Goal: Task Accomplishment & Management: Complete application form

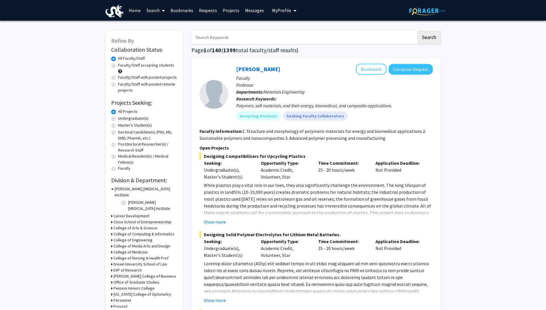
click at [239, 38] on input "Search Keywords" at bounding box center [303, 37] width 225 height 13
type input "designing smart"
click at [417, 31] on button "Search" at bounding box center [429, 37] width 24 height 13
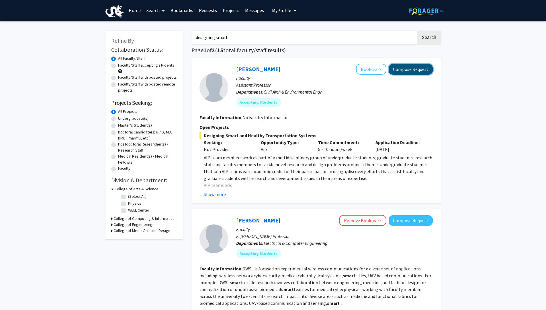
click at [405, 72] on button "Compose Request" at bounding box center [411, 69] width 44 height 11
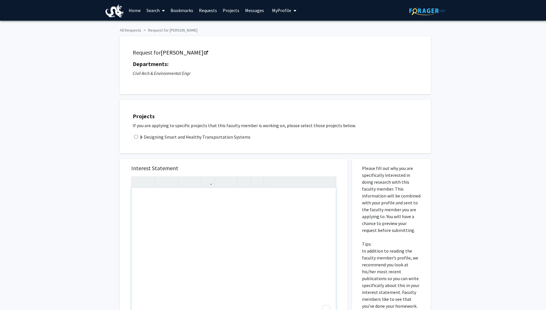
click at [136, 137] on input "checkbox" at bounding box center [136, 137] width 4 height 4
checkbox input "true"
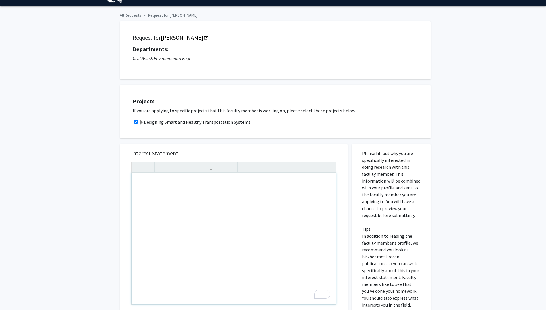
scroll to position [14, 0]
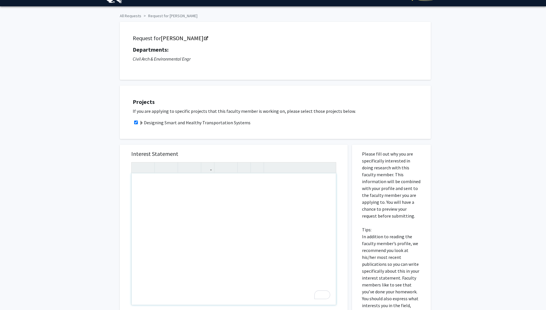
click at [146, 187] on div "To enrich screen reader interactions, please activate Accessibility in Grammarl…" at bounding box center [234, 238] width 204 height 131
click at [157, 194] on p "I have a intrest in power systems," at bounding box center [233, 193] width 193 height 7
click at [222, 198] on div "Hey, I have a interest in power systems," at bounding box center [234, 238] width 204 height 131
click at [159, 195] on p "I have a interest in power systems," at bounding box center [233, 193] width 193 height 7
click at [211, 197] on div "Hey, I have an interest in power systems," at bounding box center [234, 238] width 204 height 131
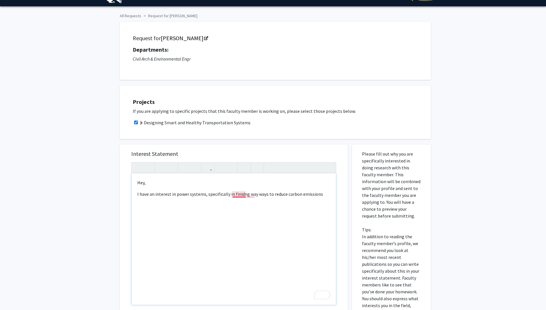
click at [240, 195] on p "I have an interest in power systems, specifically in finidng way ways to reduce…" at bounding box center [233, 193] width 193 height 7
click at [252, 192] on p "I have an interest in power systems, specifically in finding way ways to reduce…" at bounding box center [233, 193] width 193 height 7
click at [315, 193] on p "I have an interest in power systems, specifically in finding ways to reduce car…" at bounding box center [233, 193] width 193 height 7
drag, startPoint x: 295, startPoint y: 200, endPoint x: 137, endPoint y: 193, distance: 158.6
click at [137, 193] on p "I have an interest in power systems, specifically in finding ways to reduce car…" at bounding box center [233, 193] width 193 height 7
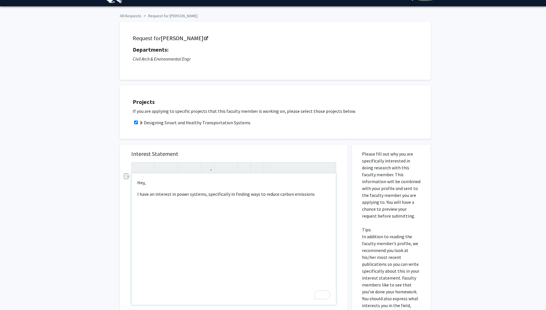
copy p "I have an interest in power systems, specifically in finding ways to reduce car…"
click at [311, 193] on p "I have an interest in power systems, specifically in finding ways to reduce car…" at bounding box center [233, 193] width 193 height 7
click at [158, 200] on p "I have an interest in power systems, specifically in cutting carbon. I want to …" at bounding box center [233, 197] width 193 height 14
click at [188, 203] on p "I have an interest in power systems, specifically in cutting carbon. I want to …" at bounding box center [233, 197] width 193 height 14
click at [144, 201] on p "I have an interest in power systems, specifically in cutting carbon. I want to …" at bounding box center [233, 197] width 193 height 14
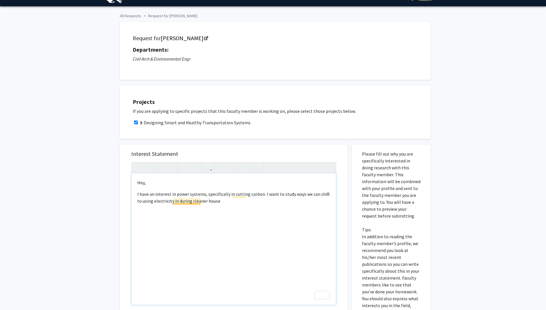
click at [187, 200] on p "I have an interest in power systems, specifically in cutting carbon. I want to …" at bounding box center [233, 197] width 193 height 14
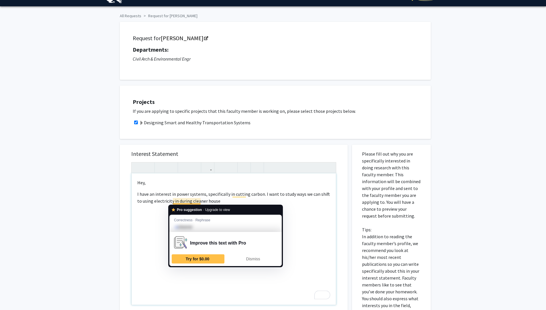
click at [214, 202] on p "I have an interest in power systems, specifically in cutting carbon. I want to …" at bounding box center [233, 197] width 193 height 14
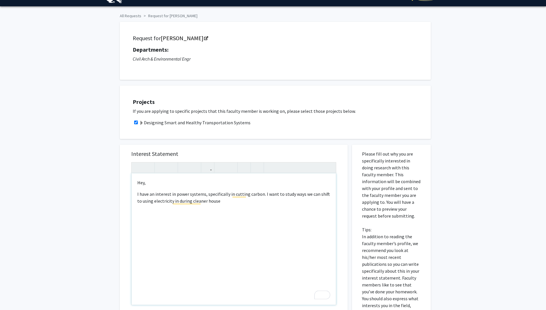
click at [216, 201] on p "I have an interest in power systems, specifically in cutting carbon. I want to …" at bounding box center [233, 197] width 193 height 14
click at [290, 195] on p "I have an interest in power systems, specifically in cutting carbon. I want to …" at bounding box center [233, 197] width 193 height 14
click at [183, 203] on p "I have an interest in power systems, specifically in cutting carbon. I want to …" at bounding box center [233, 197] width 193 height 14
click at [231, 202] on p "I have an interest in power systems, specifically in cutting carbon. I want to …" at bounding box center [233, 197] width 193 height 14
click at [291, 197] on p "I have an interest in power systems, specifically in cutting carbon. I want to …" at bounding box center [233, 197] width 193 height 14
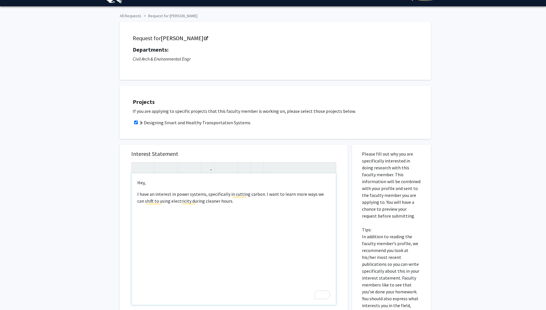
click at [289, 195] on p "I have an interest in power systems, specifically in cutting carbon. I want to …" at bounding box center [233, 197] width 193 height 14
click at [223, 203] on p "I have an interest in power systems, specifically in cutting carbon. I want to …" at bounding box center [233, 197] width 193 height 14
click at [267, 209] on p "I have an interest in power systems, specifically in cutting carbon. I want to …" at bounding box center [233, 204] width 193 height 28
click at [146, 215] on p "I have an interest in power systems, specifically in cutting carbon. I want to …" at bounding box center [233, 204] width 193 height 28
click at [237, 207] on p "I have an interest in power systems, specifically in cutting carbon. I want to …" at bounding box center [233, 204] width 193 height 28
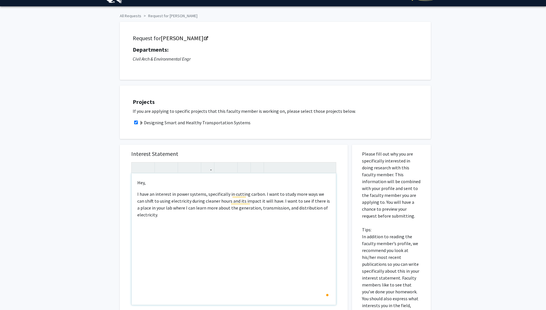
click at [182, 216] on p "I have an interest in power systems, specifically in cutting carbon. I want to …" at bounding box center [233, 204] width 193 height 28
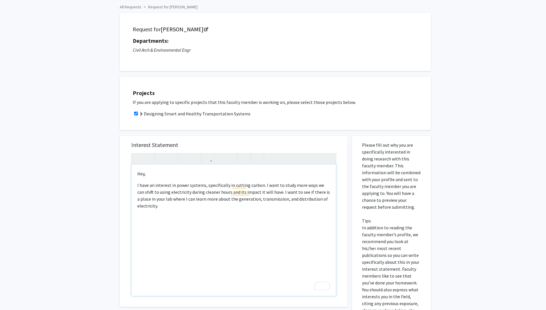
scroll to position [24, 0]
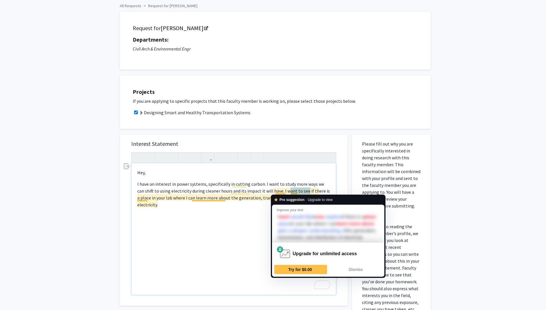
drag, startPoint x: 298, startPoint y: 193, endPoint x: 280, endPoint y: 193, distance: 17.5
click at [280, 193] on p "I have an interest in power systems, specifically in cutting carbon. I want to …" at bounding box center [233, 194] width 193 height 28
click at [283, 192] on p "I have an interest in power systems, specifically in cutting carbon. I want to …" at bounding box center [233, 194] width 193 height 28
drag, startPoint x: 299, startPoint y: 190, endPoint x: 280, endPoint y: 192, distance: 19.3
click at [280, 192] on p "I have an interest in power systems, specifically in cutting carbon. I want to …" at bounding box center [233, 194] width 193 height 28
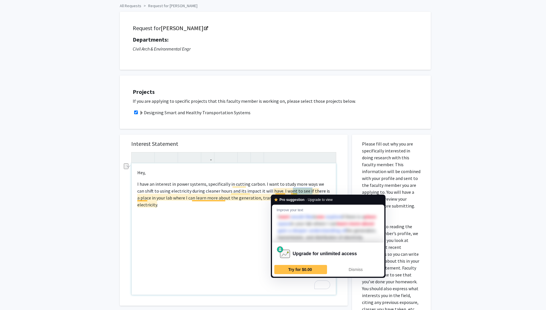
click at [288, 192] on p "I have an interest in power systems, specifically in cutting carbon. I want to …" at bounding box center [233, 194] width 193 height 28
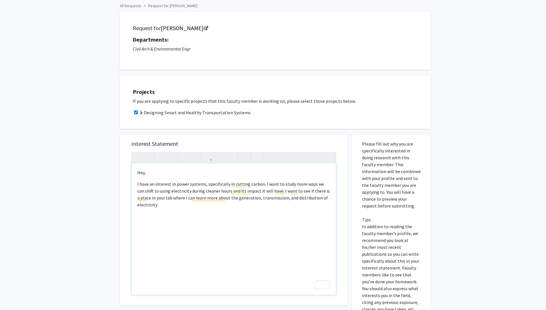
click at [300, 191] on p "I have an interest in power systems, specifically in cutting carbon. I want to …" at bounding box center [233, 194] width 193 height 28
drag, startPoint x: 298, startPoint y: 191, endPoint x: 275, endPoint y: 192, distance: 22.6
click at [275, 192] on p "I have an interest in power systems, specifically in cutting carbon. I want to …" at bounding box center [233, 194] width 193 height 28
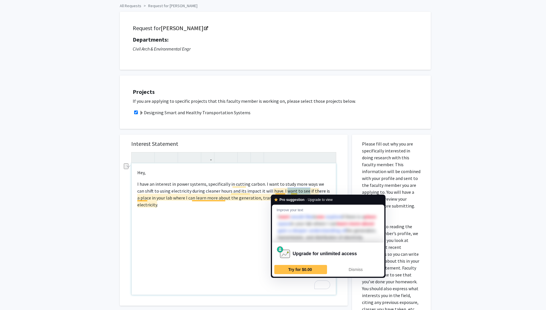
click at [296, 189] on p "I have an interest in power systems, specifically in cutting carbon. I want to …" at bounding box center [233, 194] width 193 height 28
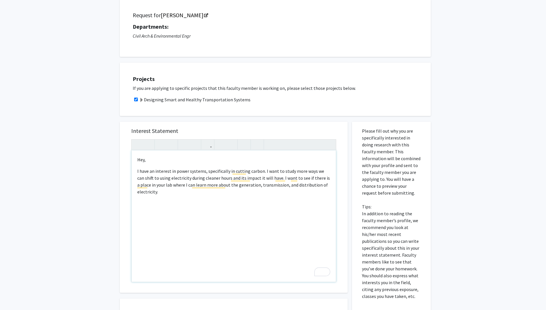
scroll to position [38, 0]
click at [165, 194] on p "I have an interest in power systems, specifically in cutting carbon. I want to …" at bounding box center [233, 181] width 193 height 28
click at [136, 210] on div "Hey, I have an interest in power systems, specifically in cutting carbon. I wan…" at bounding box center [234, 215] width 204 height 131
click at [137, 209] on div "Hey, I have an interest in power systems, specifically in cutting carbon. I wan…" at bounding box center [234, 215] width 204 height 131
type textarea "<p>Hey,&nbsp;</p><p>I have an interest in power systems, specifically in cuttin…"
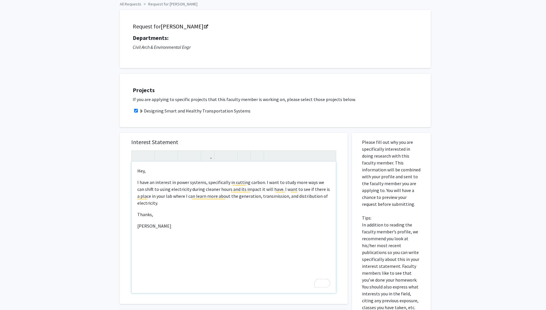
scroll to position [26, 0]
click at [148, 220] on div "Hey, I have an interest in power systems, specifically in cutting carbon. I wan…" at bounding box center [234, 227] width 204 height 131
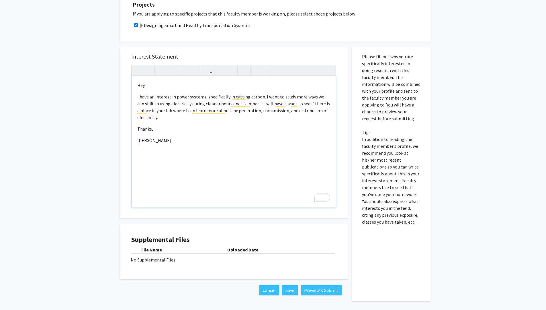
scroll to position [133, 0]
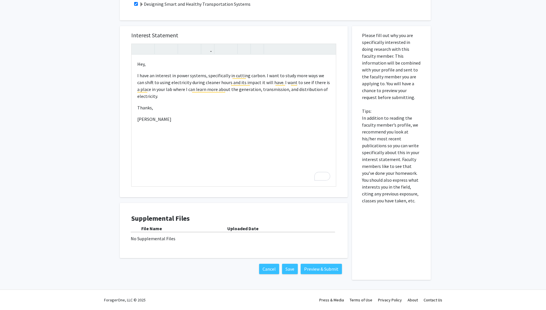
click at [193, 240] on div "No Supplemental Files" at bounding box center [234, 238] width 206 height 7
drag, startPoint x: 205, startPoint y: 241, endPoint x: 176, endPoint y: 240, distance: 28.7
click at [202, 242] on div "Supplemental Files File Name Uploaded Date No Supplemental Files" at bounding box center [233, 230] width 205 height 32
click at [174, 240] on div "No Supplemental Files" at bounding box center [234, 238] width 206 height 7
click at [253, 239] on div "No Supplemental Files" at bounding box center [234, 238] width 206 height 7
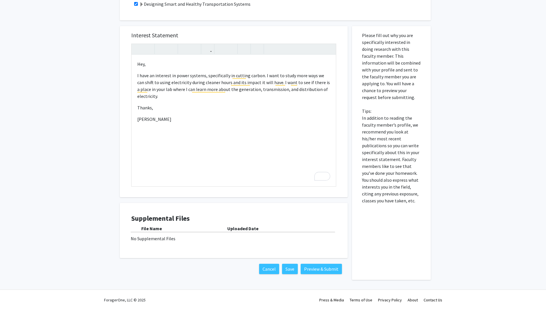
click at [250, 234] on div "File Name Uploaded Date No Supplemental Files" at bounding box center [233, 233] width 205 height 17
click at [314, 268] on button "Preview & Submit" at bounding box center [321, 268] width 41 height 10
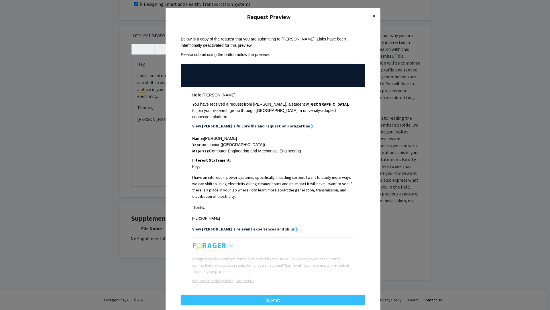
click at [372, 15] on span "×" at bounding box center [374, 15] width 4 height 9
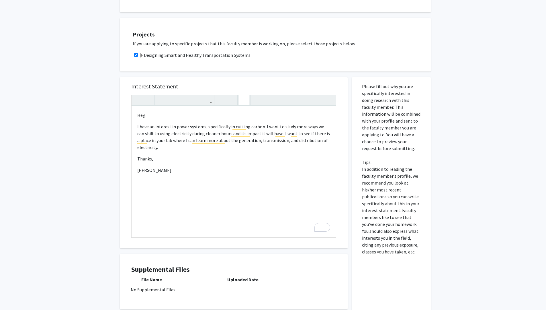
scroll to position [0, 0]
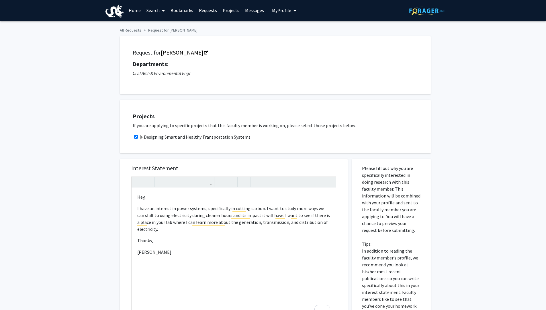
click at [141, 137] on span at bounding box center [141, 137] width 5 height 5
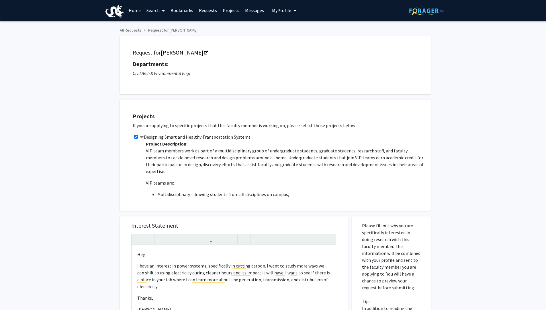
click at [140, 137] on span at bounding box center [141, 137] width 5 height 5
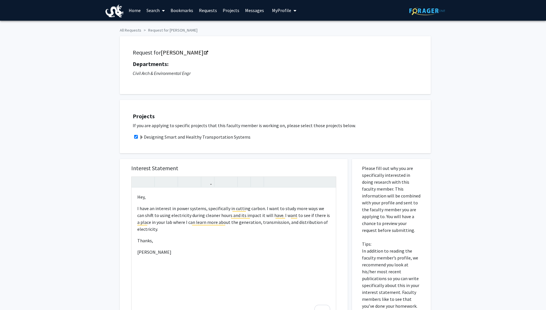
click at [140, 137] on span at bounding box center [141, 137] width 5 height 5
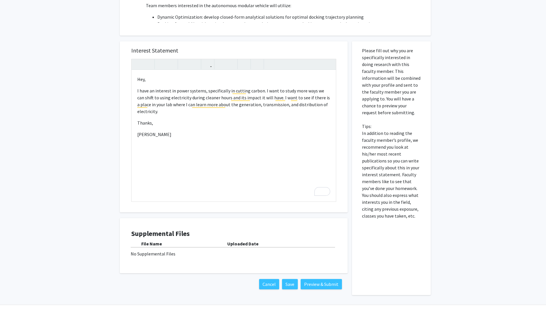
scroll to position [190, 0]
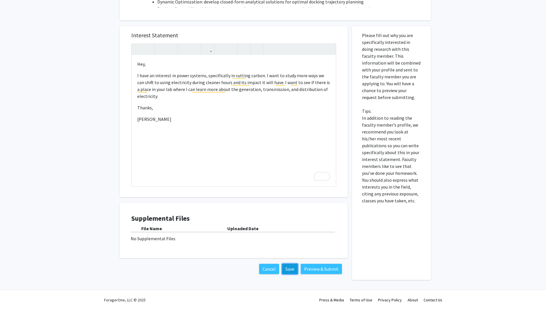
click at [285, 269] on button "Save" at bounding box center [290, 268] width 16 height 10
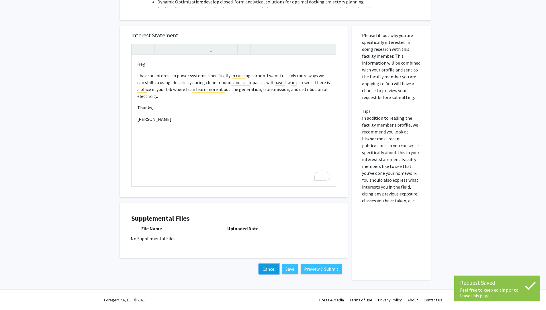
click at [267, 270] on button "Cancel" at bounding box center [269, 268] width 20 height 10
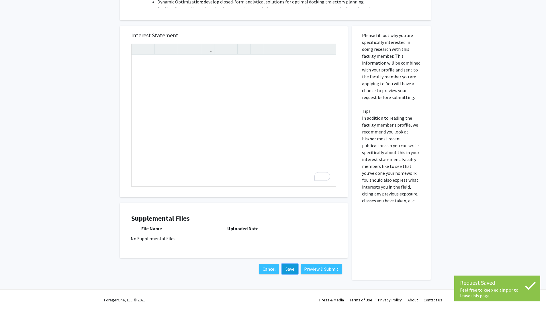
click at [290, 269] on button "Save" at bounding box center [290, 268] width 16 height 10
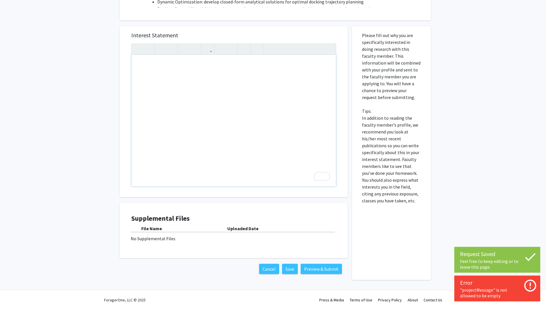
click at [216, 88] on div "To enrich screen reader interactions, please activate Accessibility in Grammarl…" at bounding box center [234, 120] width 204 height 131
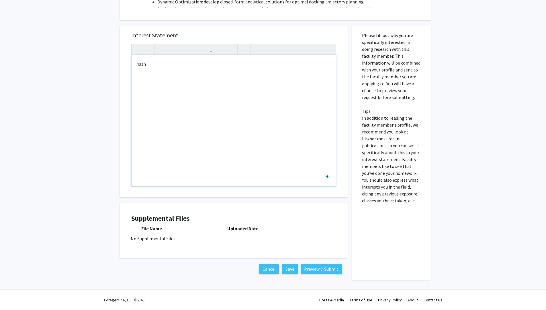
type textarea "<p>Y</p>"
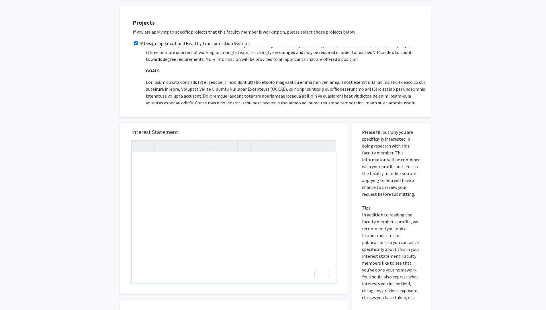
scroll to position [126, 0]
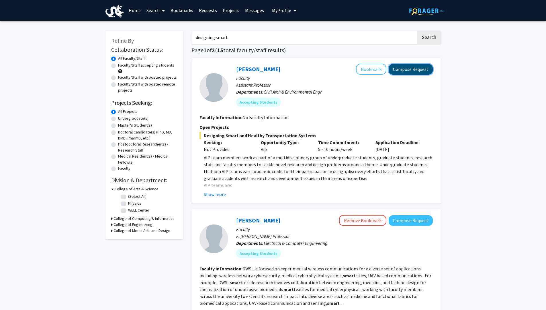
click at [406, 71] on button "Compose Request" at bounding box center [411, 69] width 44 height 11
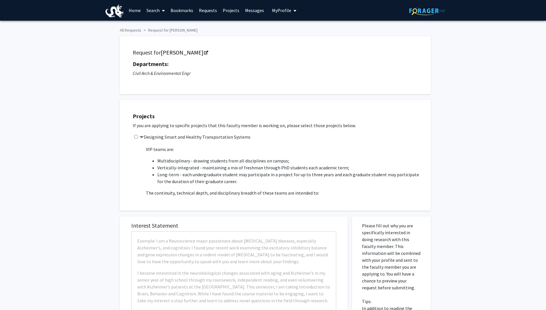
scroll to position [44, 0]
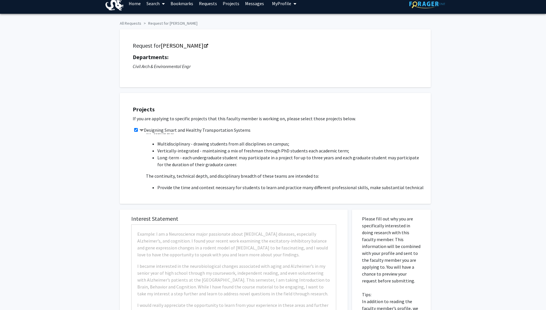
checkbox input "true"
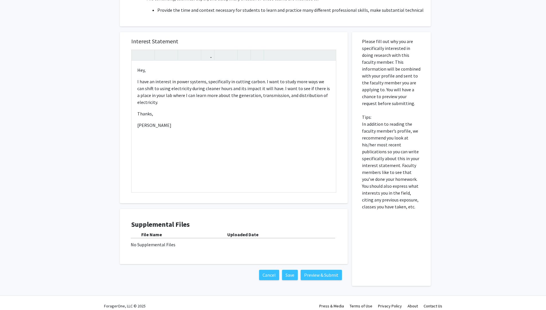
scroll to position [187, 0]
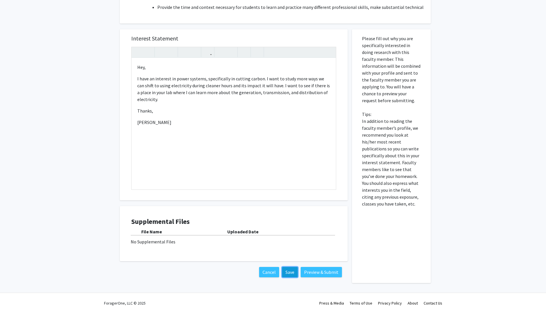
click at [294, 276] on button "Save" at bounding box center [290, 272] width 16 height 10
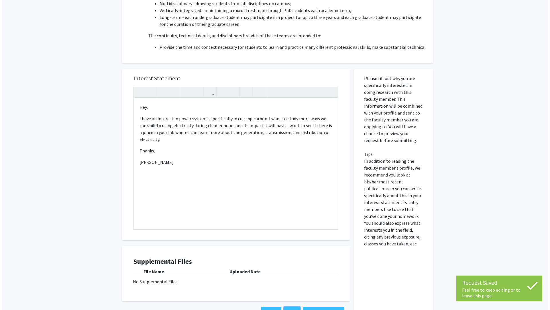
scroll to position [190, 0]
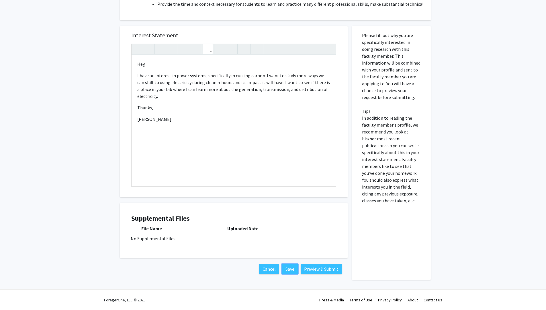
click at [209, 50] on icon "button" at bounding box center [207, 48] width 5 height 9
click at [218, 44] on use "button" at bounding box center [218, 44] width 0 height 0
type textarea "<p><ul><li>Hey,&nbsp;</li></ul></p><p>I have an interest in power systems, spec…"
click at [146, 63] on ul "Hey," at bounding box center [233, 63] width 193 height 7
type textarea "<p>Hey,&nbsp;</p><p>I have an interest in power systems, specifically in cuttin…"
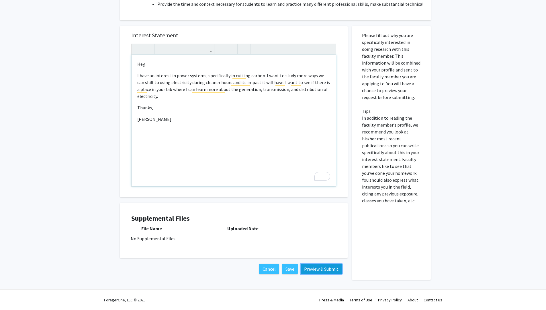
click at [313, 270] on button "Preview & Submit" at bounding box center [321, 268] width 41 height 10
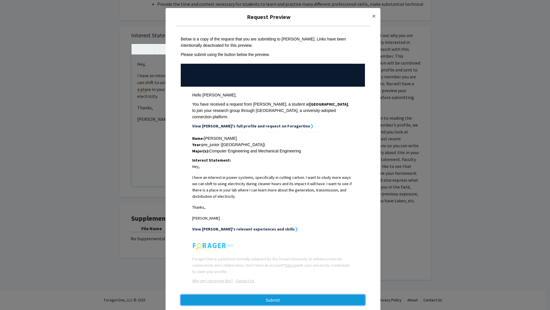
click at [280, 297] on button "Submit" at bounding box center [273, 299] width 184 height 10
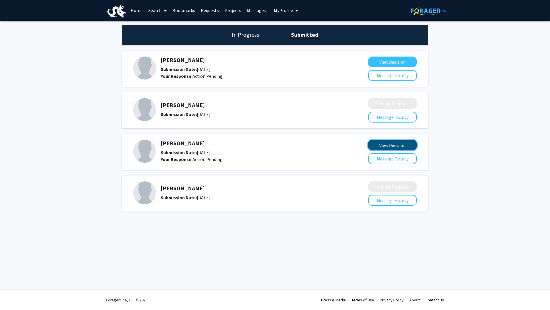
click at [382, 148] on button "View Decision" at bounding box center [392, 145] width 49 height 11
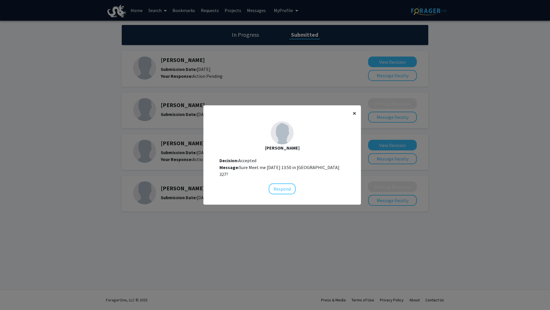
click at [353, 115] on span "×" at bounding box center [355, 113] width 4 height 9
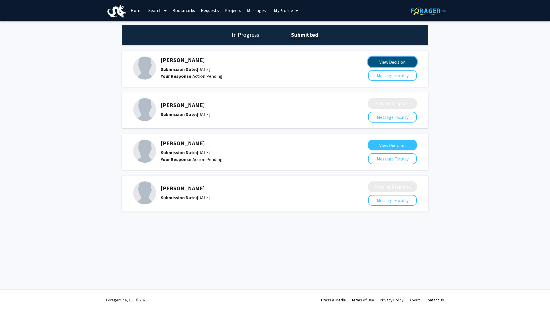
click at [402, 61] on button "View Decision" at bounding box center [392, 61] width 49 height 11
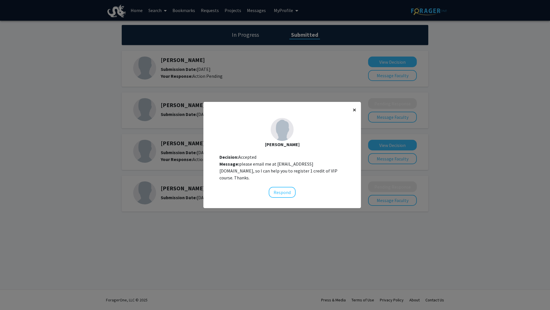
click at [351, 109] on button "×" at bounding box center [354, 110] width 13 height 16
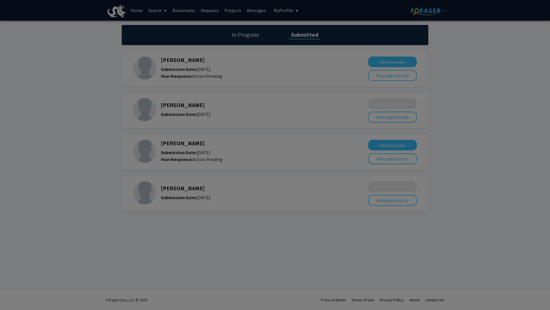
click at [352, 112] on ng-component "× [PERSON_NAME] Decision: Accepted Message: please email me at [EMAIL_ADDRESS][…" at bounding box center [282, 78] width 158 height 100
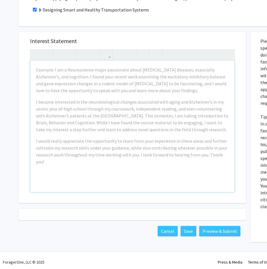
scroll to position [130, 0]
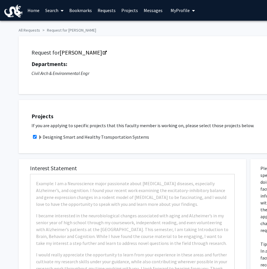
checkbox input "true"
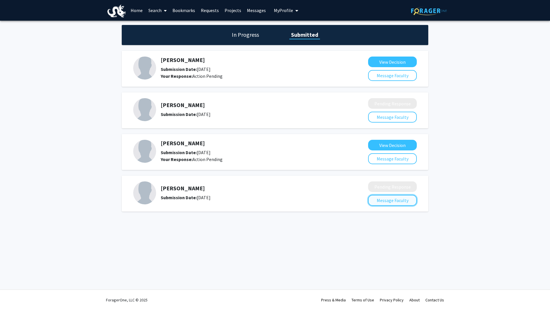
click at [387, 200] on button "Message Faculty" at bounding box center [392, 200] width 49 height 11
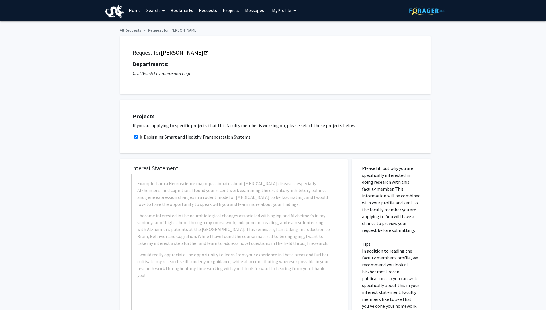
checkbox input "true"
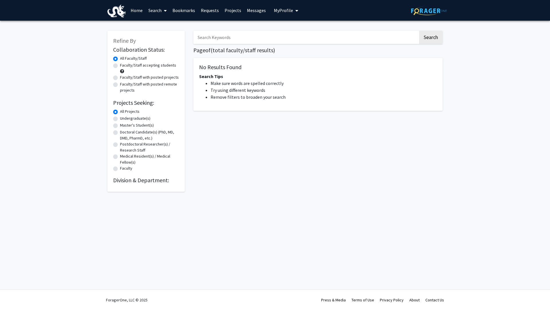
click at [231, 40] on input "Search Keywords" at bounding box center [305, 37] width 225 height 13
click at [431, 40] on button "Search" at bounding box center [431, 37] width 24 height 13
click at [430, 40] on button "Search" at bounding box center [431, 37] width 24 height 13
click at [264, 38] on input "designing smart" at bounding box center [305, 37] width 225 height 13
click at [419, 31] on button "Search" at bounding box center [431, 37] width 24 height 13
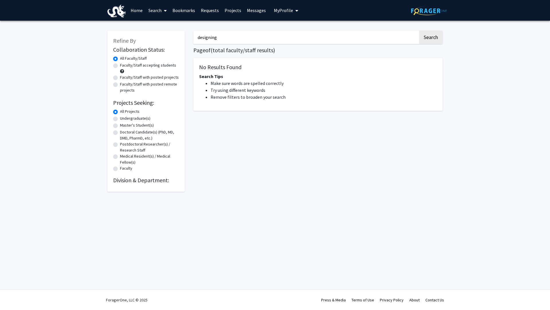
type input "designing"
click at [419, 31] on button "Search" at bounding box center [431, 37] width 24 height 13
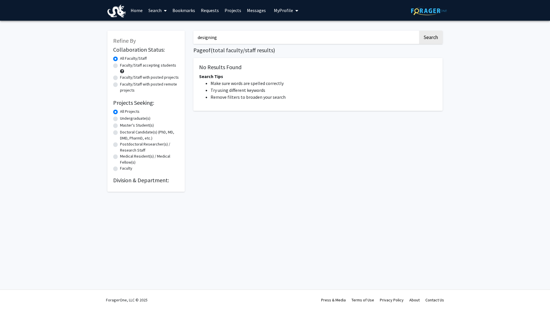
click at [419, 31] on button "Search" at bounding box center [431, 37] width 24 height 13
click at [208, 11] on link "Requests" at bounding box center [210, 10] width 24 height 20
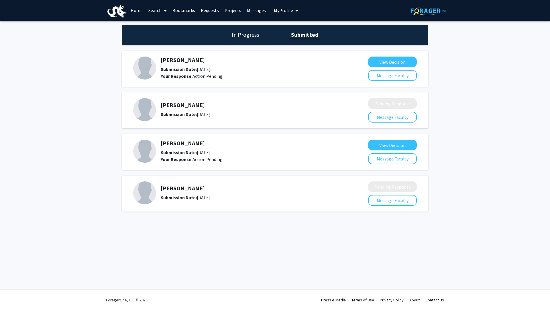
click at [240, 33] on h1 "In Progress" at bounding box center [245, 35] width 31 height 8
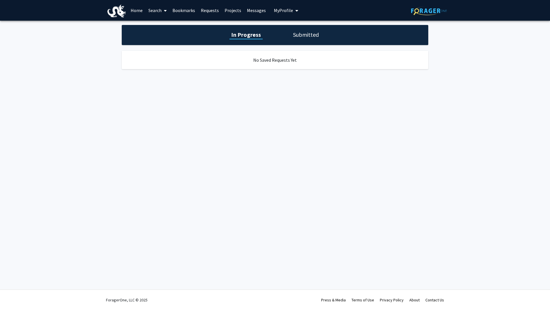
click at [302, 33] on h1 "Submitted" at bounding box center [305, 35] width 29 height 8
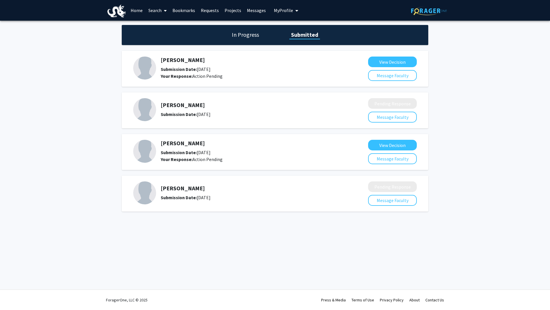
drag, startPoint x: 177, startPoint y: 107, endPoint x: 177, endPoint y: 113, distance: 5.2
click at [177, 109] on div "[PERSON_NAME] Submission Date: [DATE]" at bounding box center [249, 109] width 177 height 16
click at [175, 166] on div "[PERSON_NAME] Submission Date: [DATE] Your Response: Action Pending View Decisi…" at bounding box center [275, 152] width 307 height 36
click at [182, 189] on h5 "[PERSON_NAME]" at bounding box center [249, 188] width 177 height 7
click at [182, 191] on h5 "[PERSON_NAME]" at bounding box center [249, 188] width 177 height 7
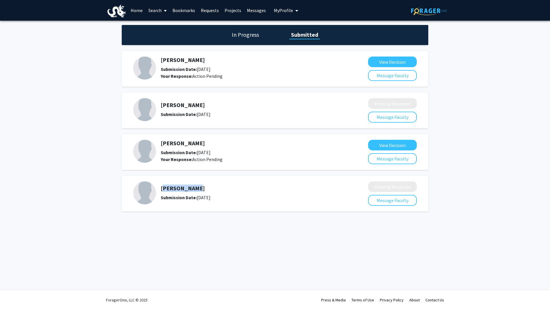
drag, startPoint x: 201, startPoint y: 191, endPoint x: 159, endPoint y: 187, distance: 41.7
click at [158, 188] on div "[PERSON_NAME] Submission Date: [DATE]" at bounding box center [246, 192] width 227 height 23
copy h5 "[PERSON_NAME]"
click at [143, 9] on link "Home" at bounding box center [137, 10] width 18 height 20
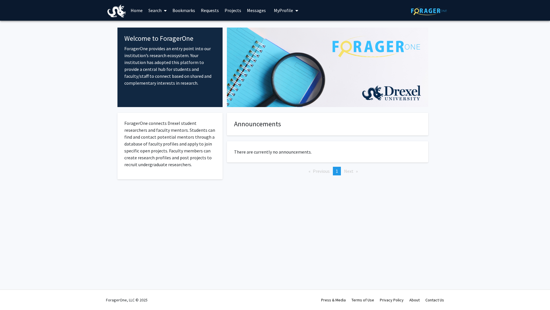
click at [156, 11] on link "Search" at bounding box center [158, 10] width 24 height 20
click at [170, 29] on span "Faculty/Staff" at bounding box center [167, 26] width 42 height 11
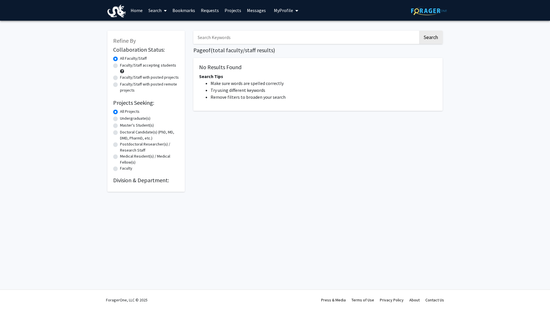
click at [212, 36] on input "Search Keywords" at bounding box center [305, 37] width 225 height 13
paste input "[PERSON_NAME]"
click at [434, 37] on button "Search" at bounding box center [431, 37] width 24 height 13
click at [431, 36] on button "Search" at bounding box center [431, 37] width 24 height 13
drag, startPoint x: 222, startPoint y: 37, endPoint x: 212, endPoint y: 37, distance: 10.0
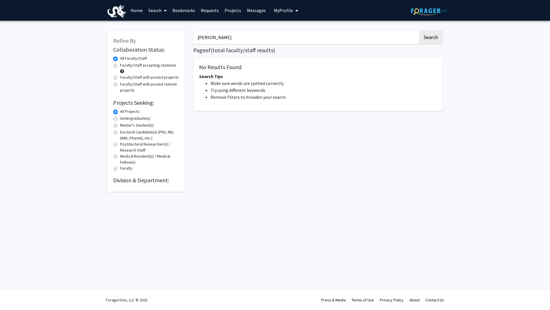
click at [212, 37] on input "[PERSON_NAME]" at bounding box center [305, 37] width 225 height 13
type input "Zhiwei"
click at [419, 31] on button "Search" at bounding box center [431, 37] width 24 height 13
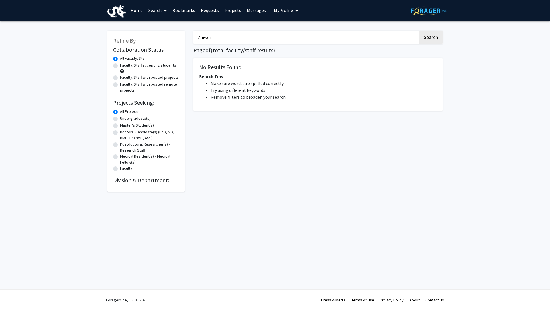
click at [419, 31] on button "Search" at bounding box center [431, 37] width 24 height 13
click at [436, 37] on button "Search" at bounding box center [431, 37] width 24 height 13
click at [434, 38] on button "Search" at bounding box center [431, 37] width 24 height 13
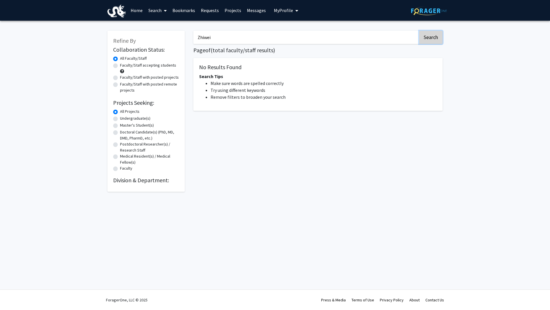
click at [434, 38] on button "Search" at bounding box center [431, 37] width 24 height 13
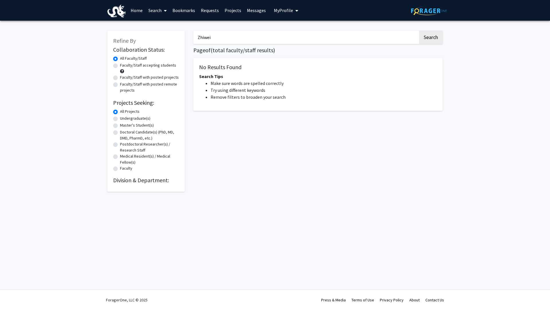
drag, startPoint x: 226, startPoint y: 39, endPoint x: 187, endPoint y: 42, distance: 39.1
click at [186, 42] on div "Refine By Collaboration Status: Collaboration Status All Faculty/Staff Collabor…" at bounding box center [275, 108] width 344 height 167
click at [127, 118] on label "Undergraduate(s)" at bounding box center [135, 118] width 30 height 6
click at [124, 118] on input "Undergraduate(s)" at bounding box center [122, 117] width 4 height 4
radio input "true"
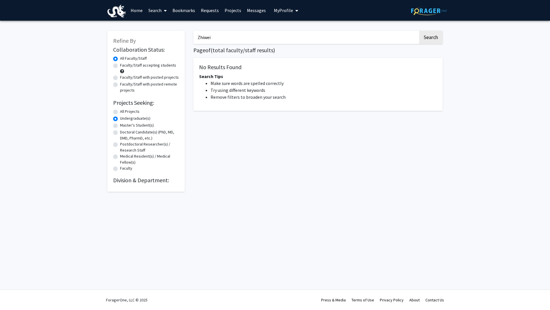
click at [120, 111] on label "All Projects" at bounding box center [129, 111] width 19 height 6
click at [120, 111] on input "All Projects" at bounding box center [122, 110] width 4 height 4
radio input "true"
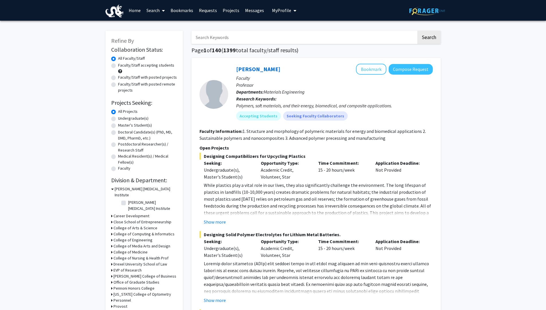
click at [221, 37] on input "Search Keywords" at bounding box center [303, 37] width 225 height 13
paste input "[PERSON_NAME]"
type input "[PERSON_NAME]"
click at [433, 38] on button "Search" at bounding box center [429, 37] width 24 height 13
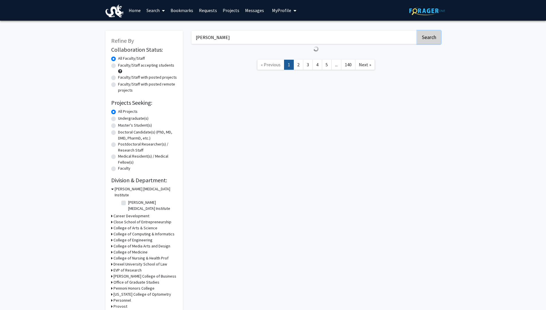
click at [429, 40] on button "Search" at bounding box center [429, 37] width 24 height 13
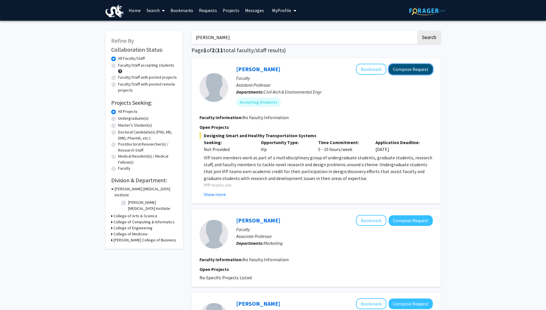
click at [410, 68] on button "Compose Request" at bounding box center [411, 69] width 44 height 11
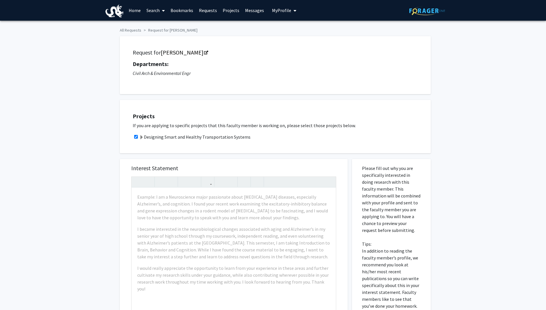
checkbox input "true"
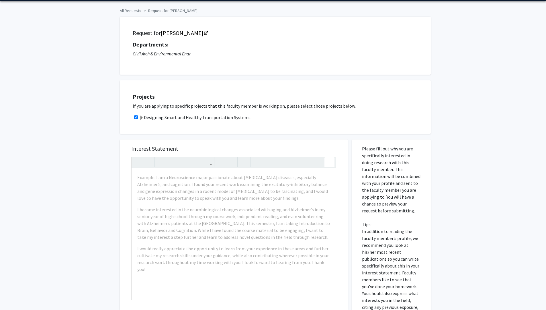
scroll to position [20, 0]
